Goal: Transaction & Acquisition: Purchase product/service

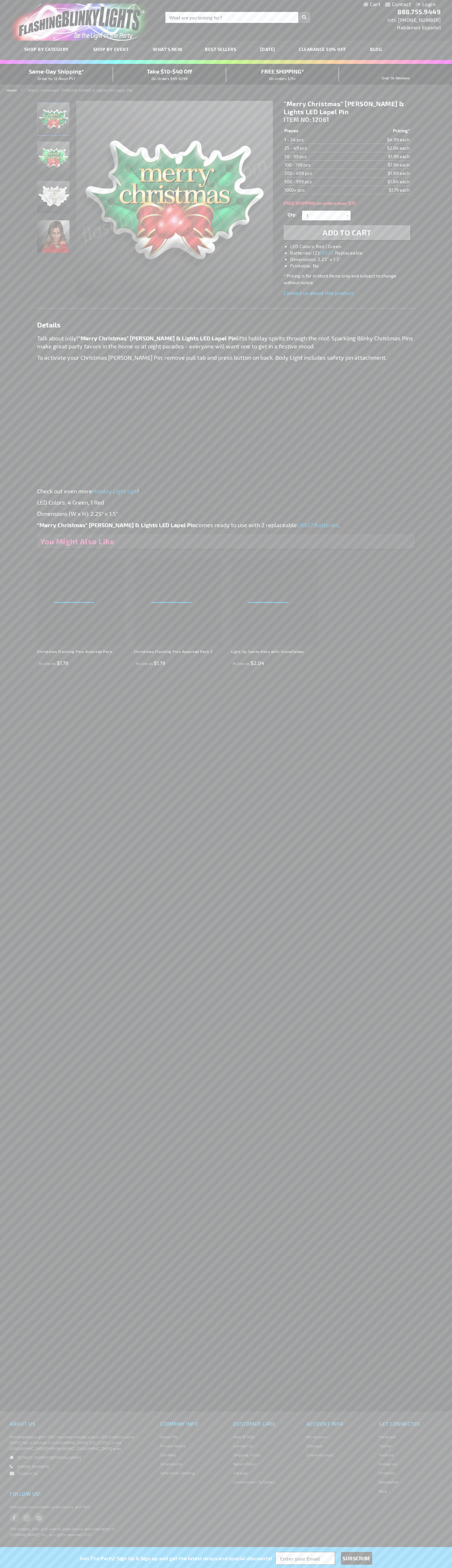
click at [353, 247] on li "LED Colors: Red | Green" at bounding box center [353, 247] width 126 height 7
click at [347, 233] on span "Add to Cart" at bounding box center [347, 232] width 49 height 9
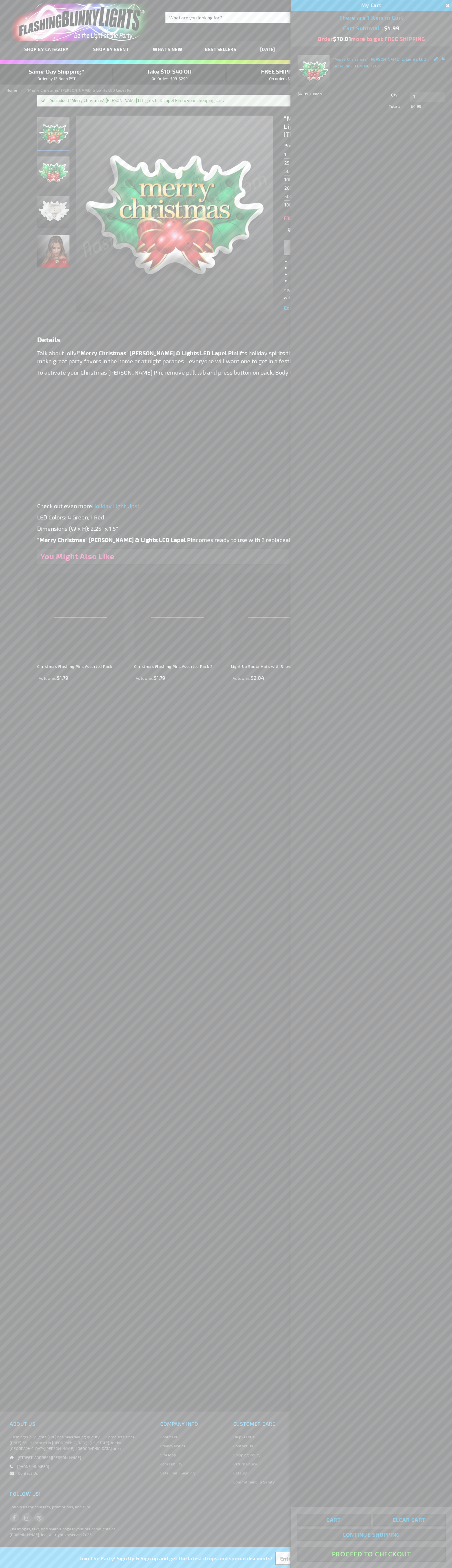
click at [371, 1554] on button "Proceed To Checkout" at bounding box center [371, 1554] width 148 height 15
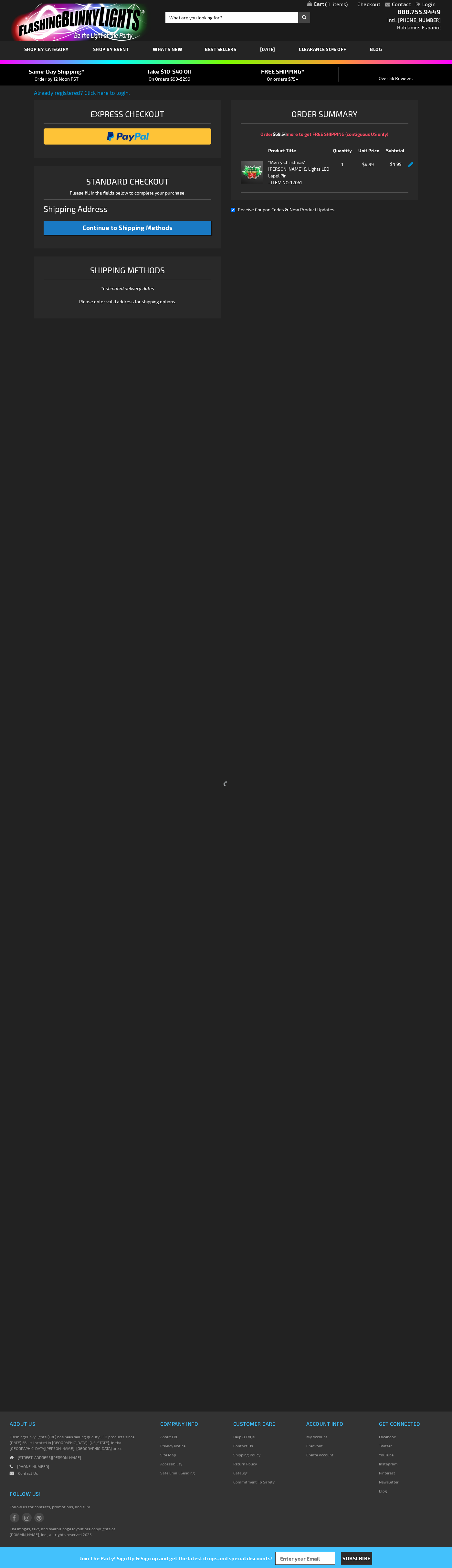
select select "US"
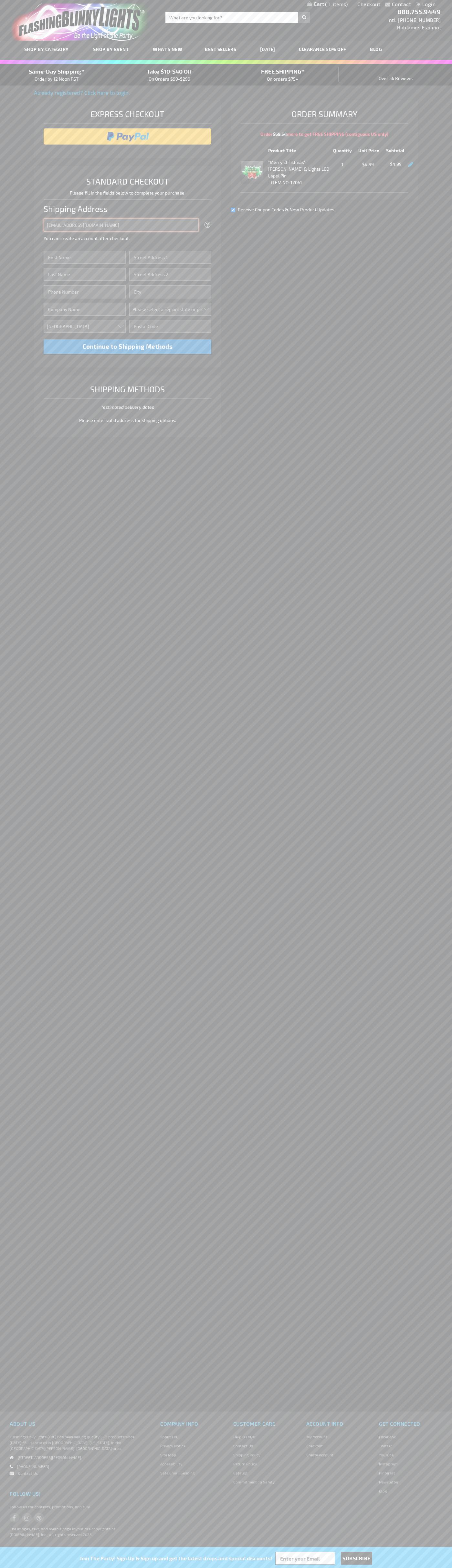
type input "[EMAIL_ADDRESS][DOMAIN_NAME]"
type input "[PERSON_NAME]"
type input "[STREET_ADDRESS]"
type input "First floor"
type input "[GEOGRAPHIC_DATA]"
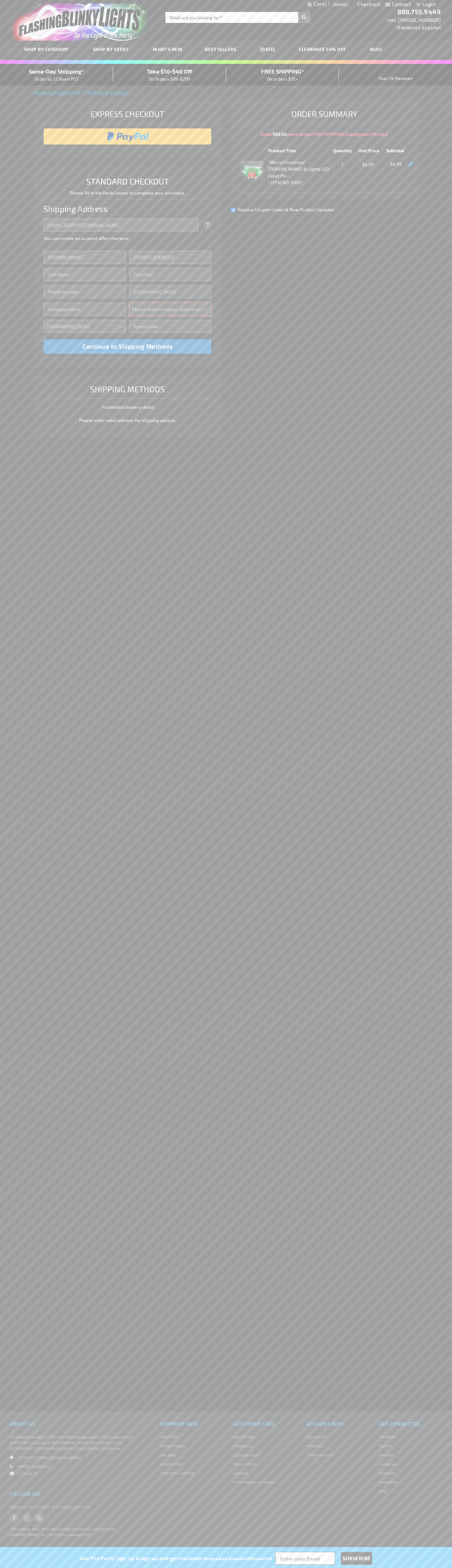
select select "62"
type input "98103"
type input "[PERSON_NAME]"
type input "6502530000"
type input "[PERSON_NAME]"
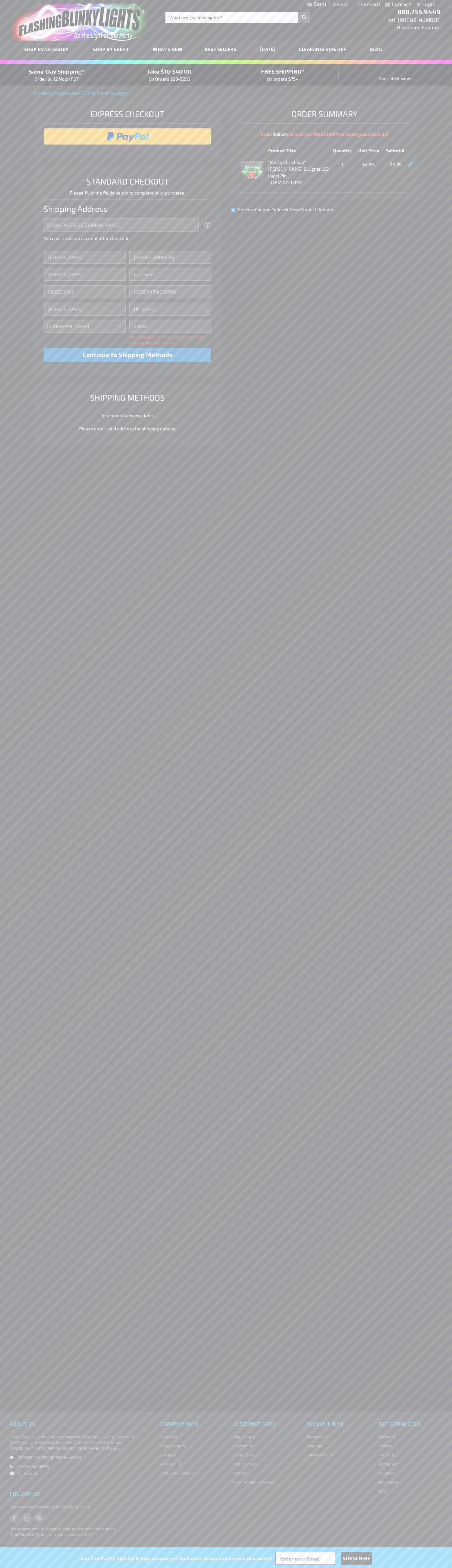
click at [57, 75] on div "Same-Day Shipping* Order by 12 Noon PST" at bounding box center [57, 74] width 113 height 15
click at [127, 136] on input "image" at bounding box center [127, 136] width 161 height 13
